Goal: Obtain resource: Download file/media

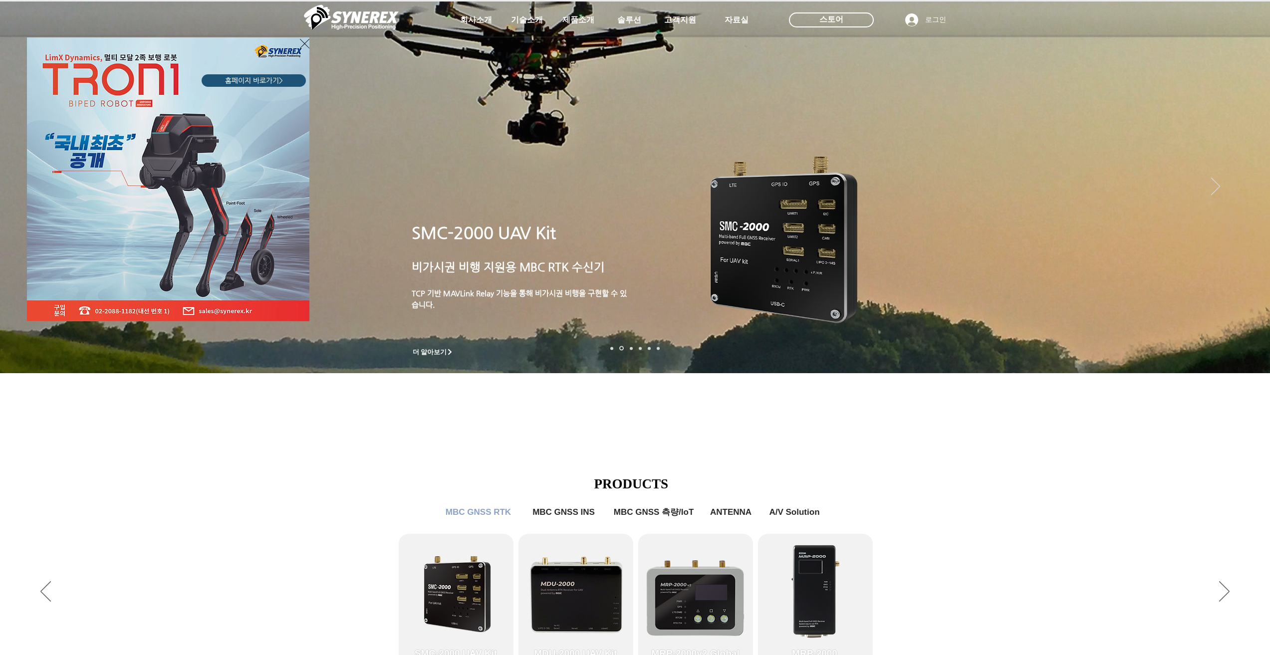
click at [738, 19] on div "LimX Dinamics" at bounding box center [635, 327] width 1270 height 655
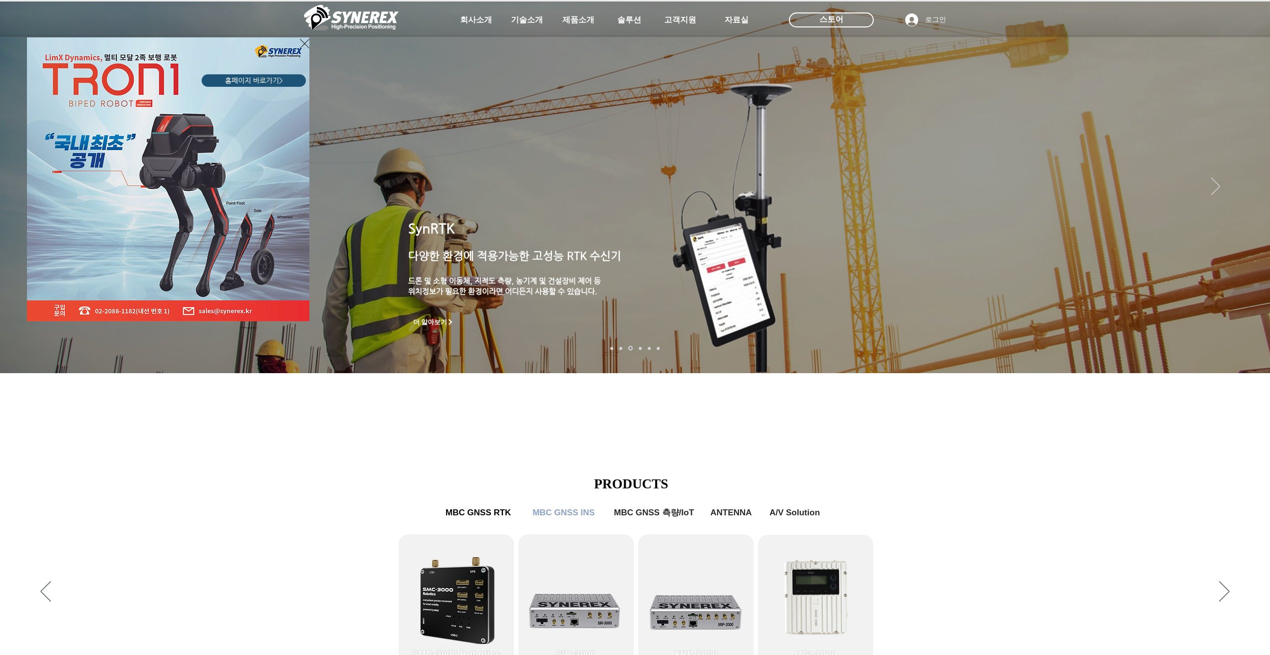
click at [1248, 367] on div "LimX Dinamics" at bounding box center [635, 327] width 1270 height 655
click at [915, 457] on div "LimX Dinamics" at bounding box center [635, 327] width 1270 height 655
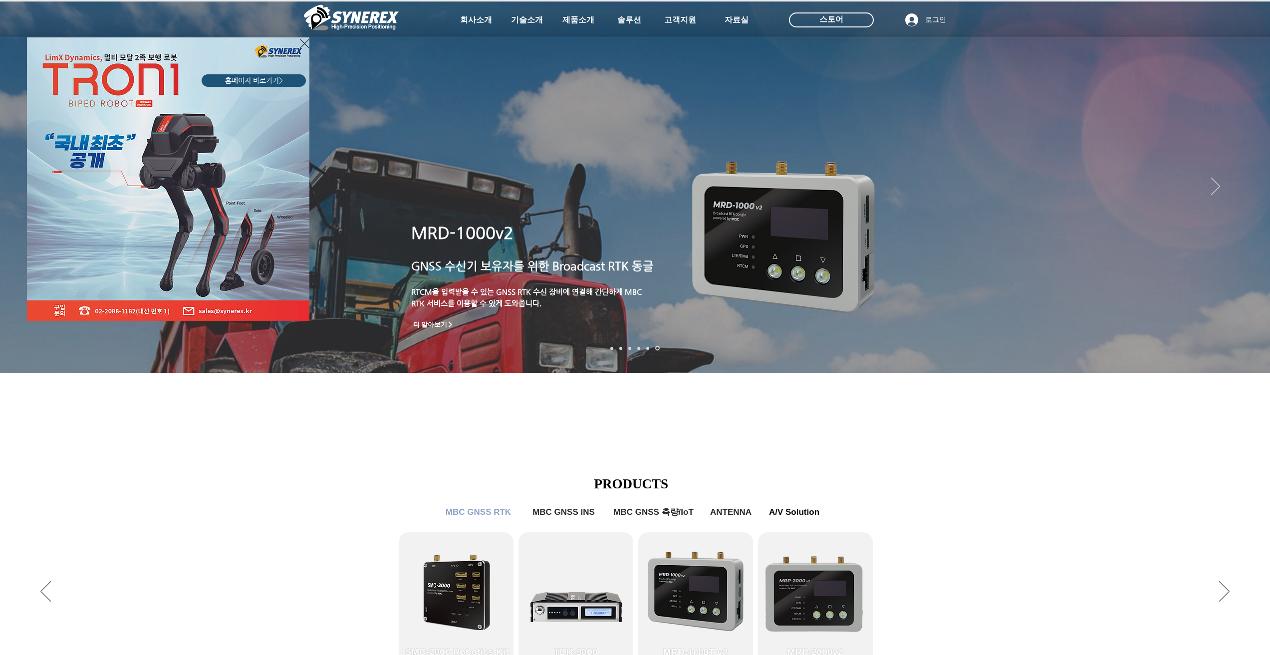
click at [247, 409] on div "LimX Dinamics" at bounding box center [635, 327] width 1270 height 655
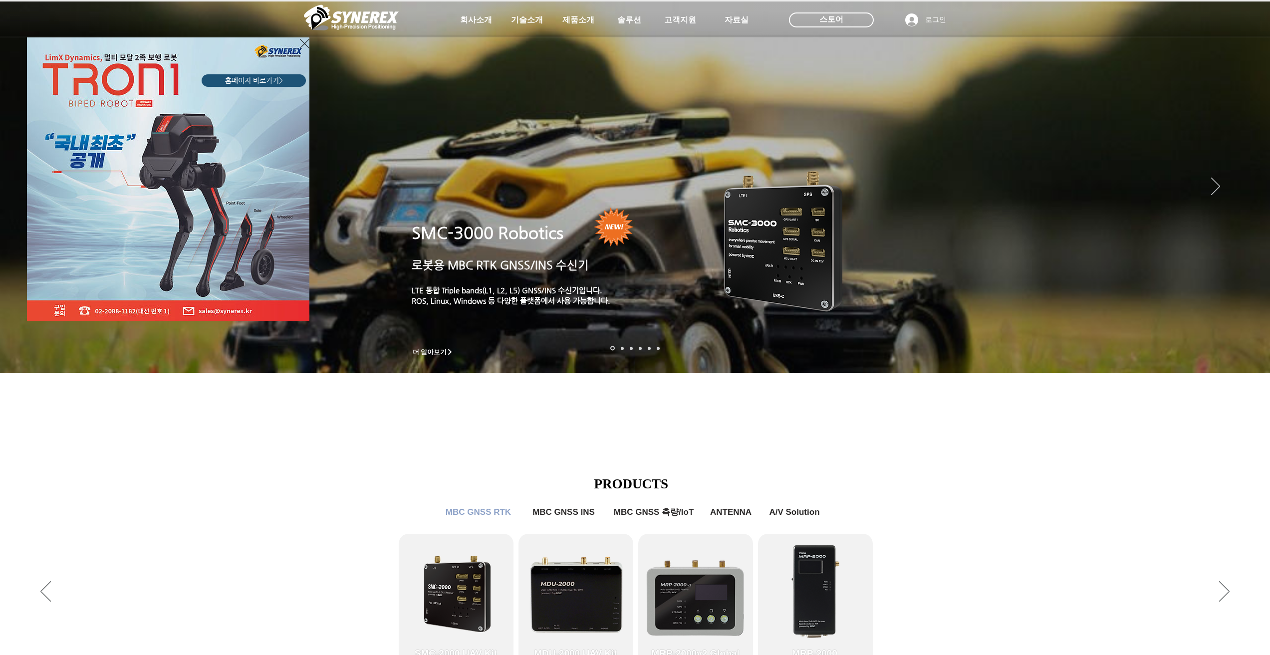
click at [303, 44] on icon "사이트로 돌아가기" at bounding box center [304, 43] width 9 height 12
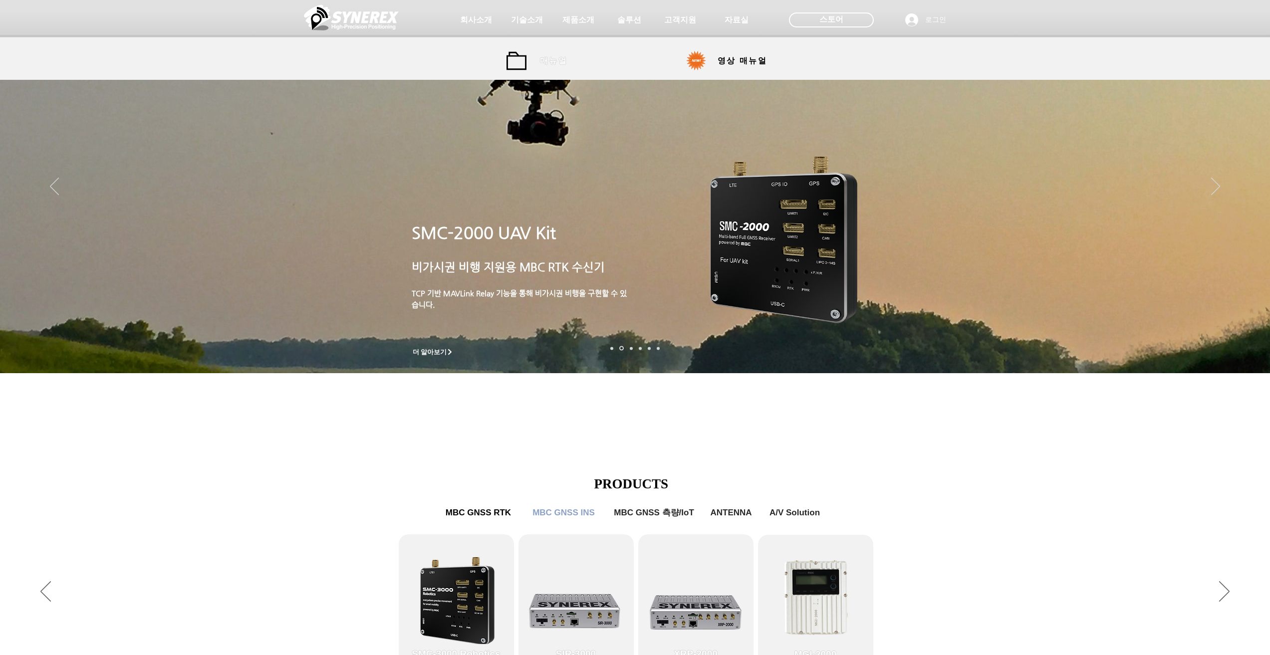
click at [522, 60] on link "매뉴얼" at bounding box center [542, 61] width 70 height 20
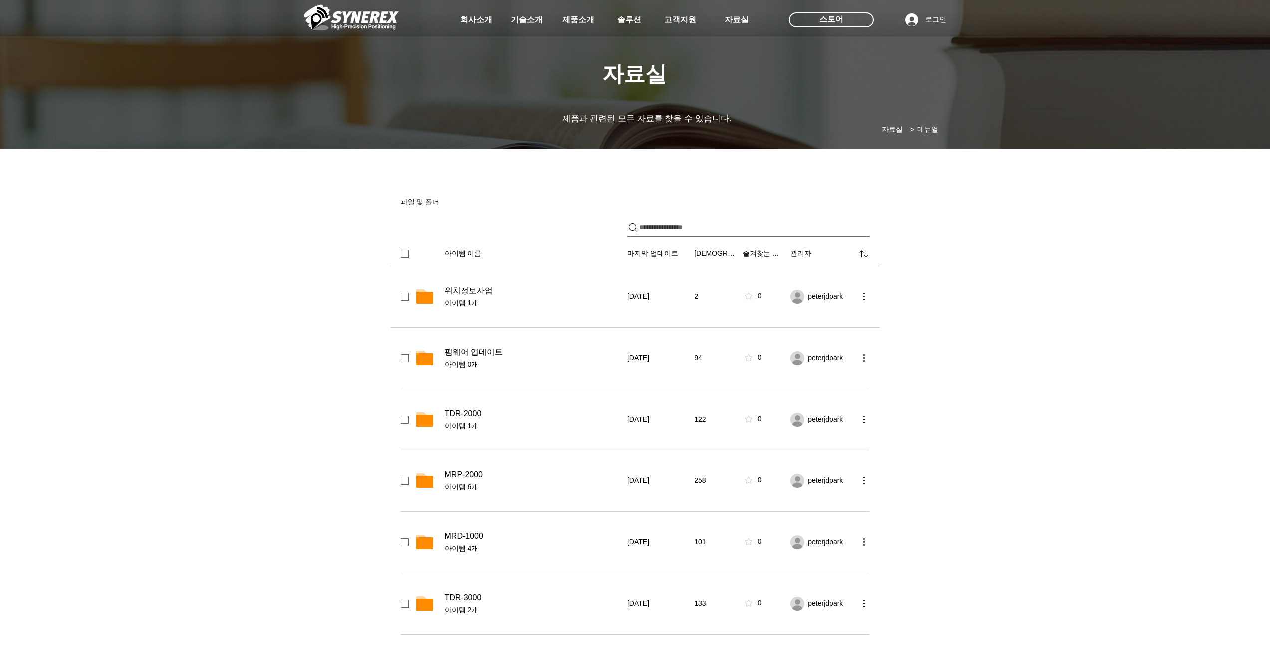
click at [492, 290] on span "위치정보사업" at bounding box center [469, 291] width 48 height 10
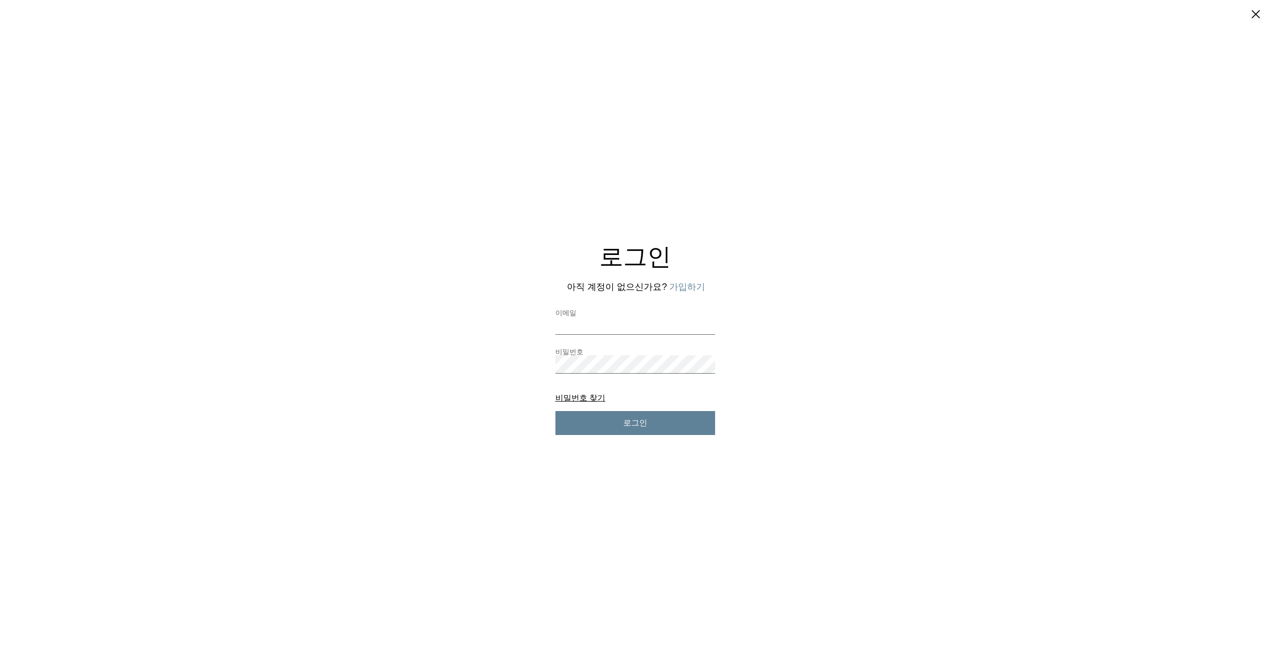
click at [564, 312] on label "이메일" at bounding box center [636, 312] width 160 height 7
click at [564, 316] on input "이메일" at bounding box center [636, 325] width 160 height 18
click at [578, 326] on input "이메일" at bounding box center [636, 325] width 160 height 18
click at [405, 294] on div "로그인 아직 계정이 없으신가요? 가입하기 이메일 비밀번호 비밀번호 찾기 비밀번호 찾기 로그인" at bounding box center [635, 337] width 1270 height 195
